Goal: Information Seeking & Learning: Learn about a topic

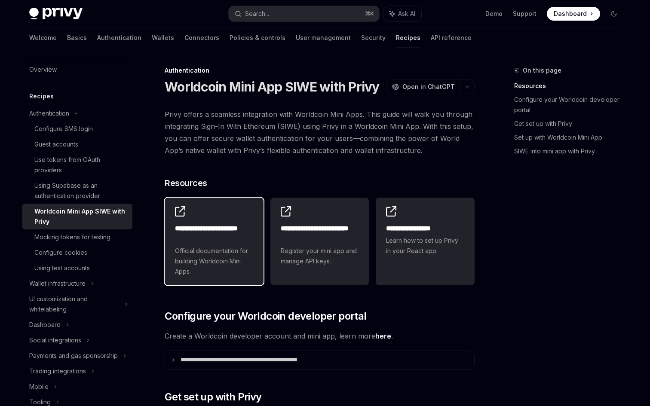
click at [246, 241] on h2 "**********" at bounding box center [214, 233] width 78 height 21
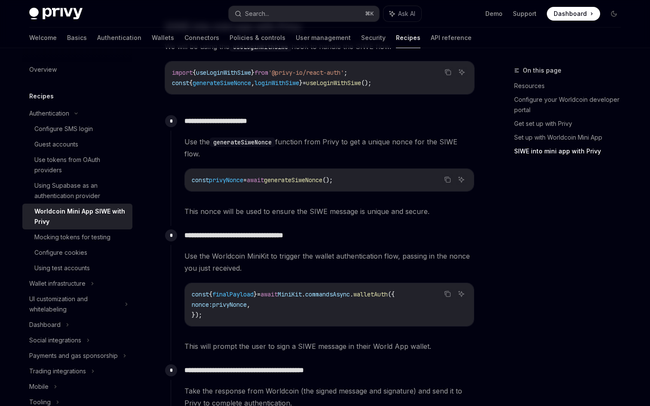
scroll to position [704, 0]
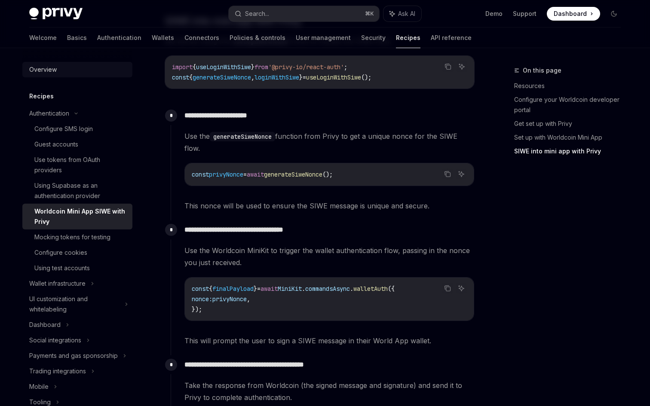
click at [49, 70] on div "Overview" at bounding box center [42, 69] width 27 height 10
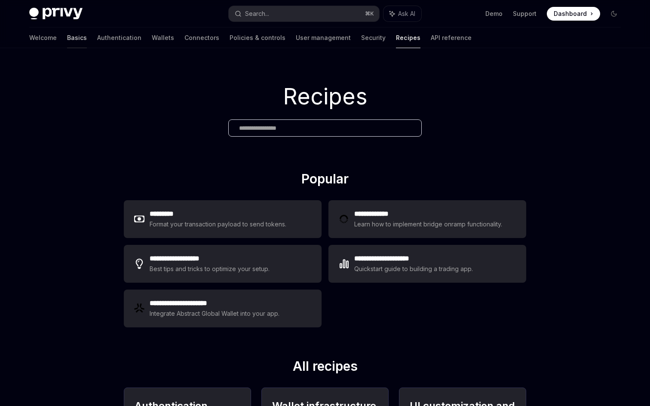
click at [67, 38] on link "Basics" at bounding box center [77, 37] width 20 height 21
type textarea "*"
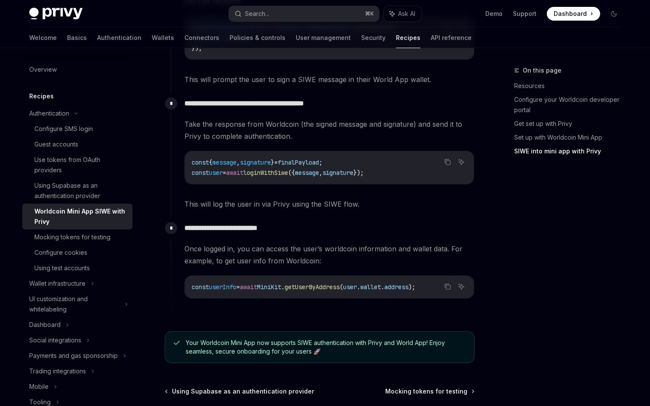
scroll to position [962, 0]
